Goal: Check status: Check status

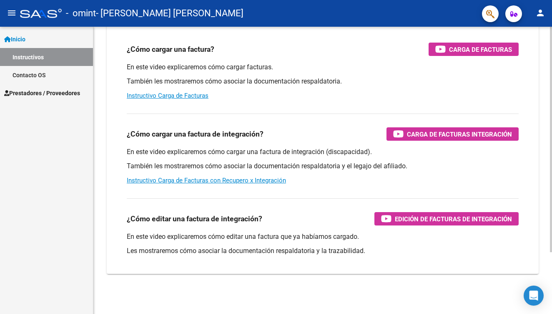
scroll to position [79, 0]
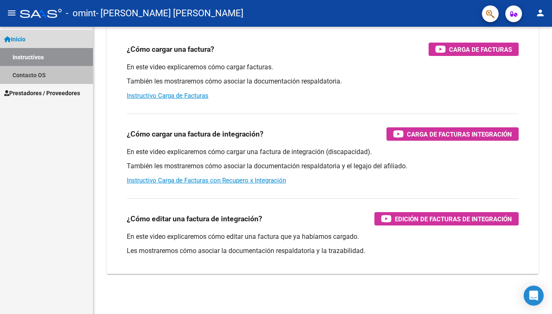
click at [53, 74] on link "Contacto OS" at bounding box center [46, 75] width 93 height 18
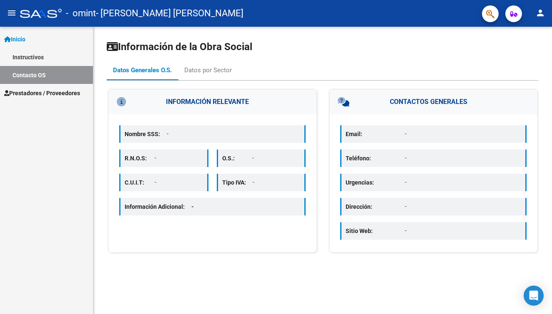
click at [48, 93] on span "Prestadores / Proveedores" at bounding box center [42, 92] width 76 height 9
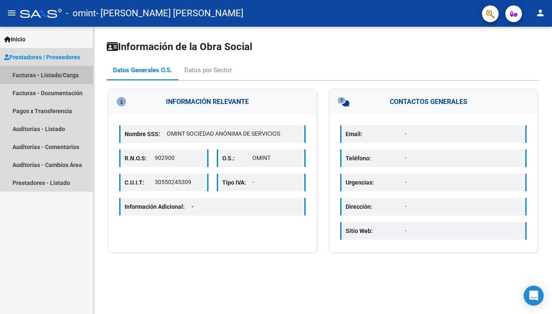
click at [58, 74] on link "Facturas - Listado/Carga" at bounding box center [46, 75] width 93 height 18
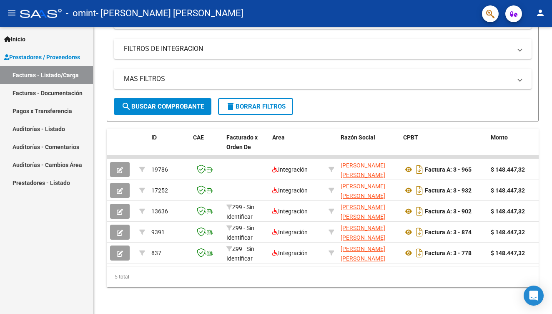
click at [67, 110] on link "Pagos x Transferencia" at bounding box center [46, 111] width 93 height 18
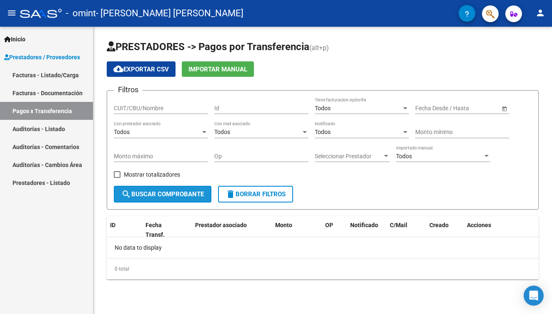
click at [146, 196] on span "search Buscar Comprobante" at bounding box center [162, 194] width 83 height 8
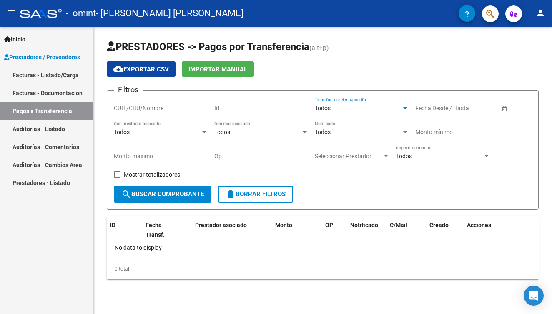
click at [378, 107] on div "Todos" at bounding box center [358, 108] width 87 height 7
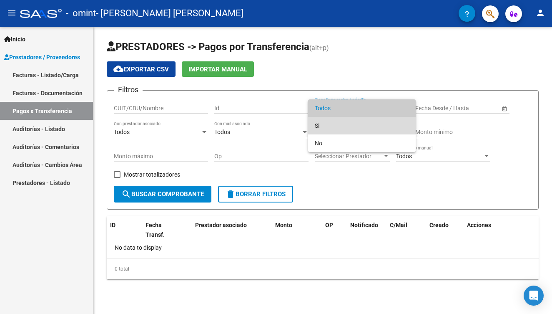
click at [373, 118] on span "Si" at bounding box center [362, 126] width 94 height 18
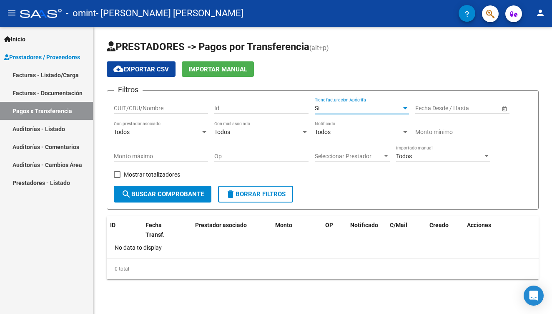
click at [387, 108] on div "Si" at bounding box center [358, 108] width 87 height 7
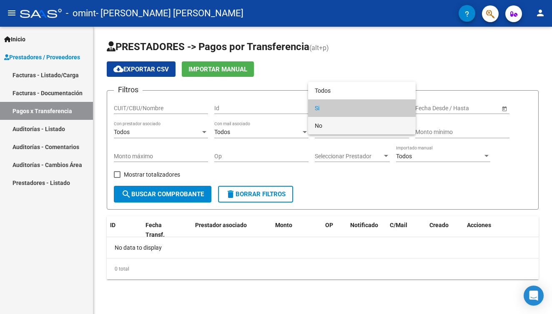
click at [378, 129] on span "No" at bounding box center [362, 126] width 94 height 18
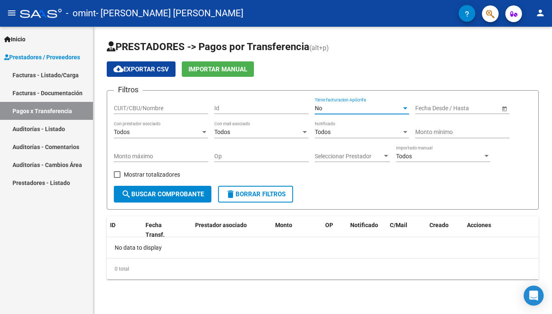
click at [425, 153] on div "Todos" at bounding box center [439, 156] width 87 height 7
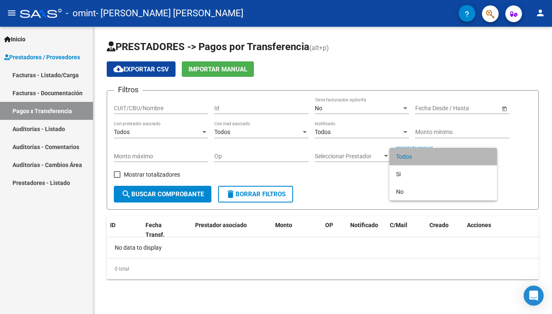
click at [425, 153] on span "Todos" at bounding box center [443, 157] width 94 height 18
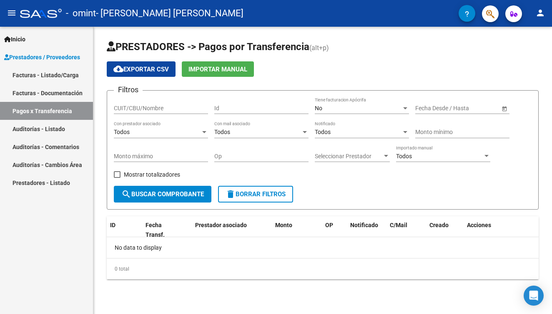
click at [375, 150] on div "Seleccionar Prestador Seleccionar Prestador" at bounding box center [352, 153] width 75 height 17
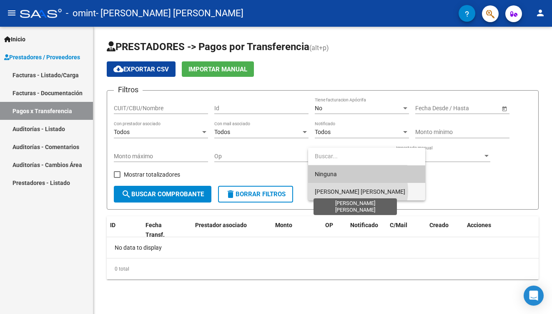
click at [357, 190] on span "[PERSON_NAME] [PERSON_NAME]" at bounding box center [360, 191] width 90 height 7
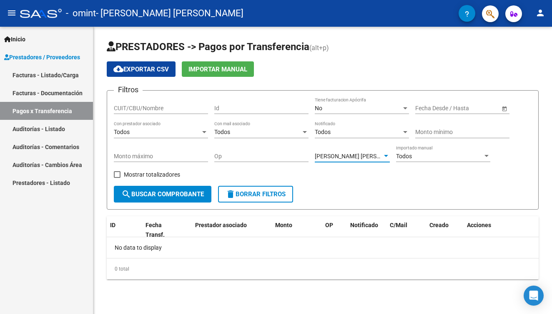
click at [149, 196] on span "search Buscar Comprobante" at bounding box center [162, 194] width 83 height 8
